Goal: Navigation & Orientation: Find specific page/section

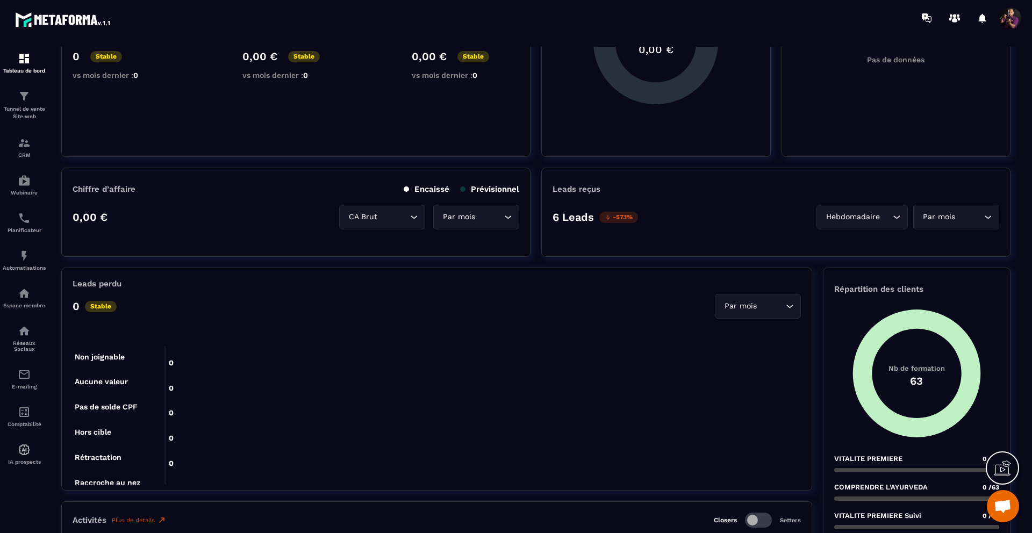
scroll to position [137, 0]
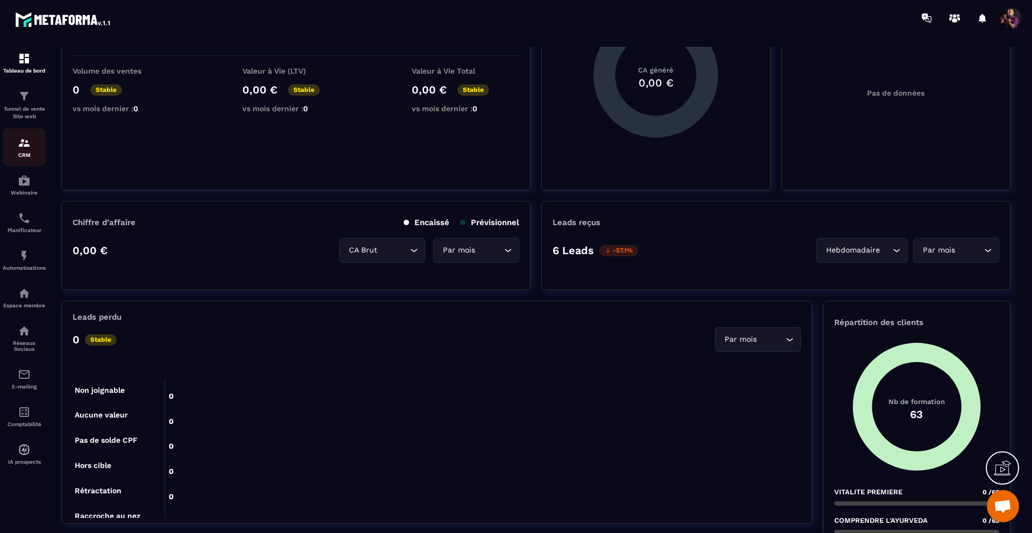
click at [29, 142] on img at bounding box center [24, 142] width 13 height 13
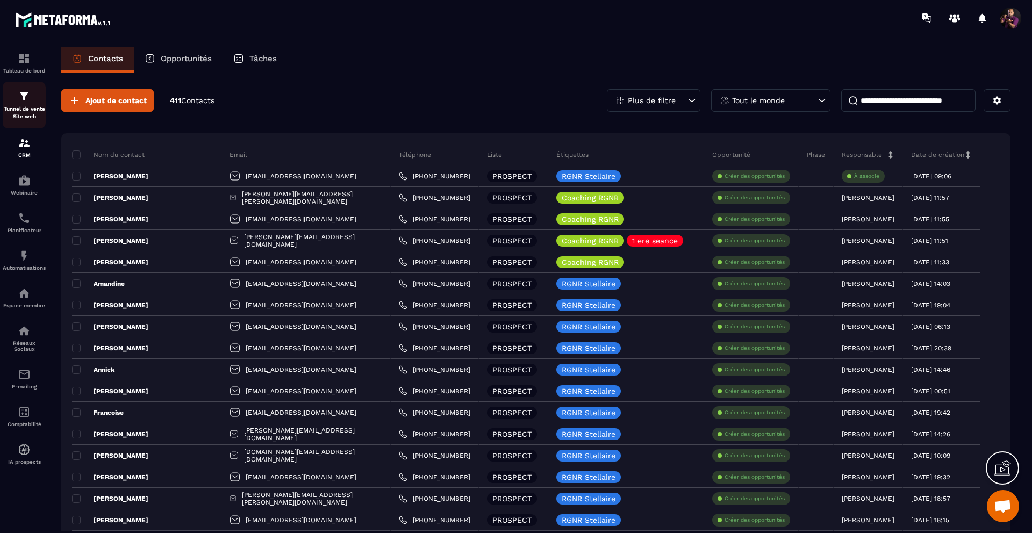
click at [36, 104] on div "Tunnel de vente Site web" at bounding box center [24, 105] width 43 height 31
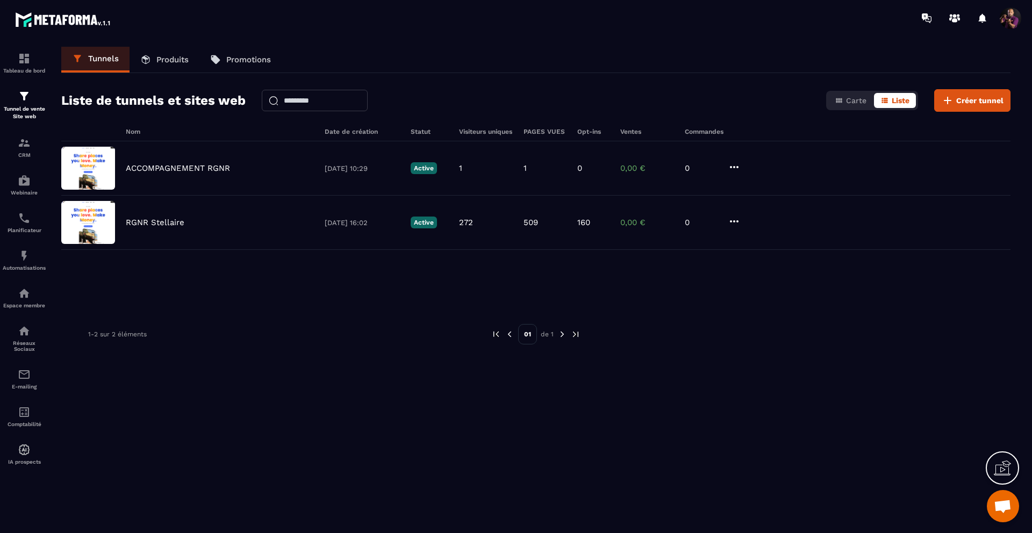
click at [182, 65] on link "Produits" at bounding box center [164, 60] width 70 height 26
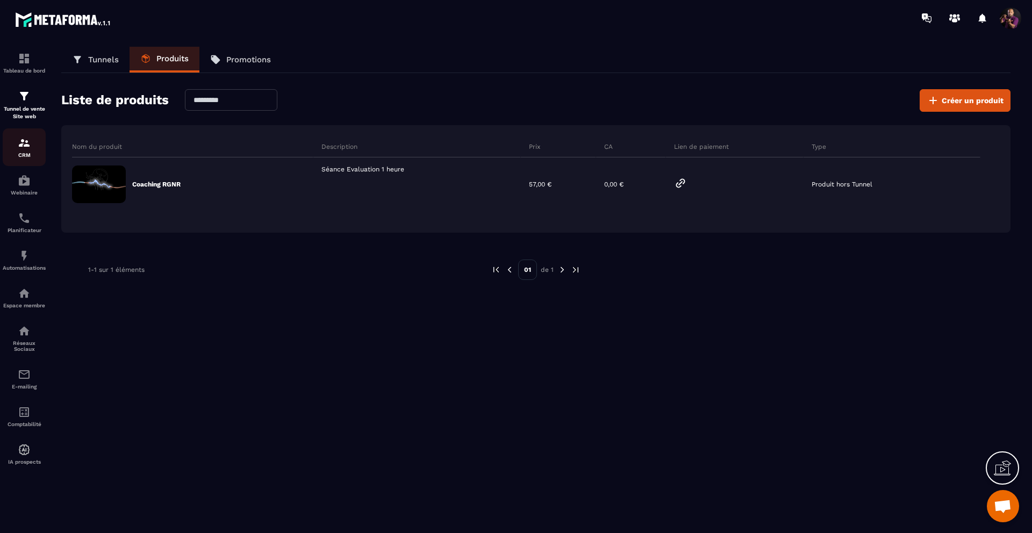
click at [34, 153] on p "CRM" at bounding box center [24, 155] width 43 height 6
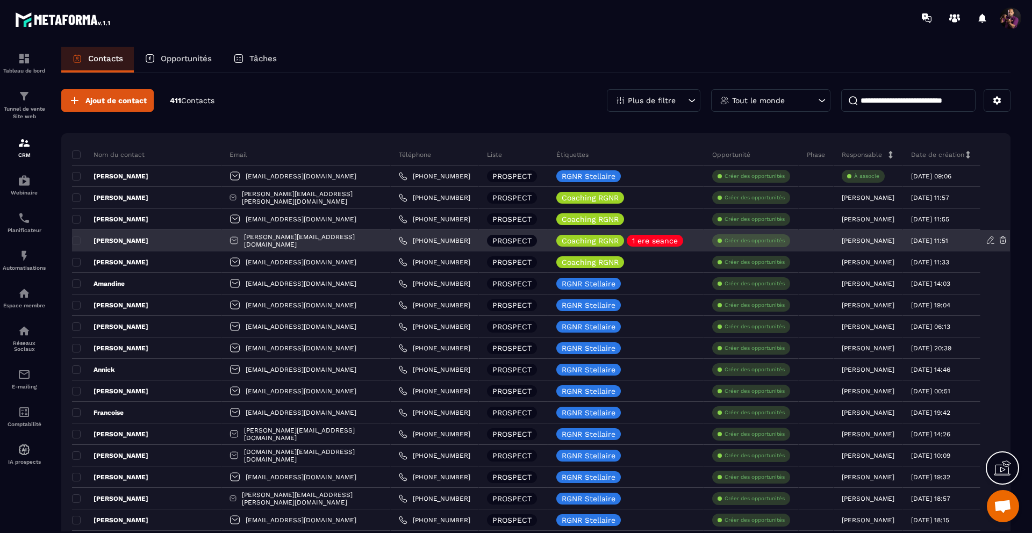
click at [95, 247] on div "[PERSON_NAME]" at bounding box center [146, 240] width 149 height 21
